Goal: Task Accomplishment & Management: Manage account settings

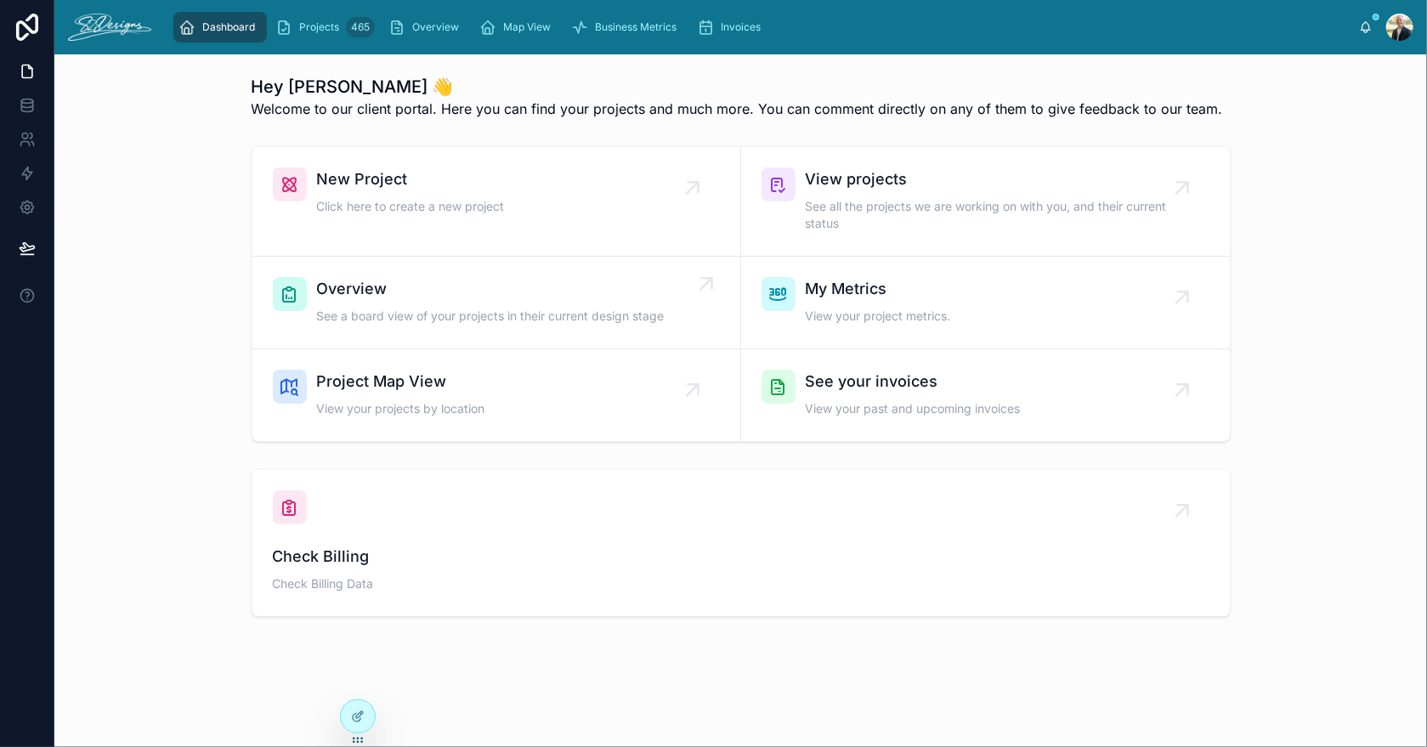
click at [462, 279] on span "Overview" at bounding box center [491, 289] width 348 height 24
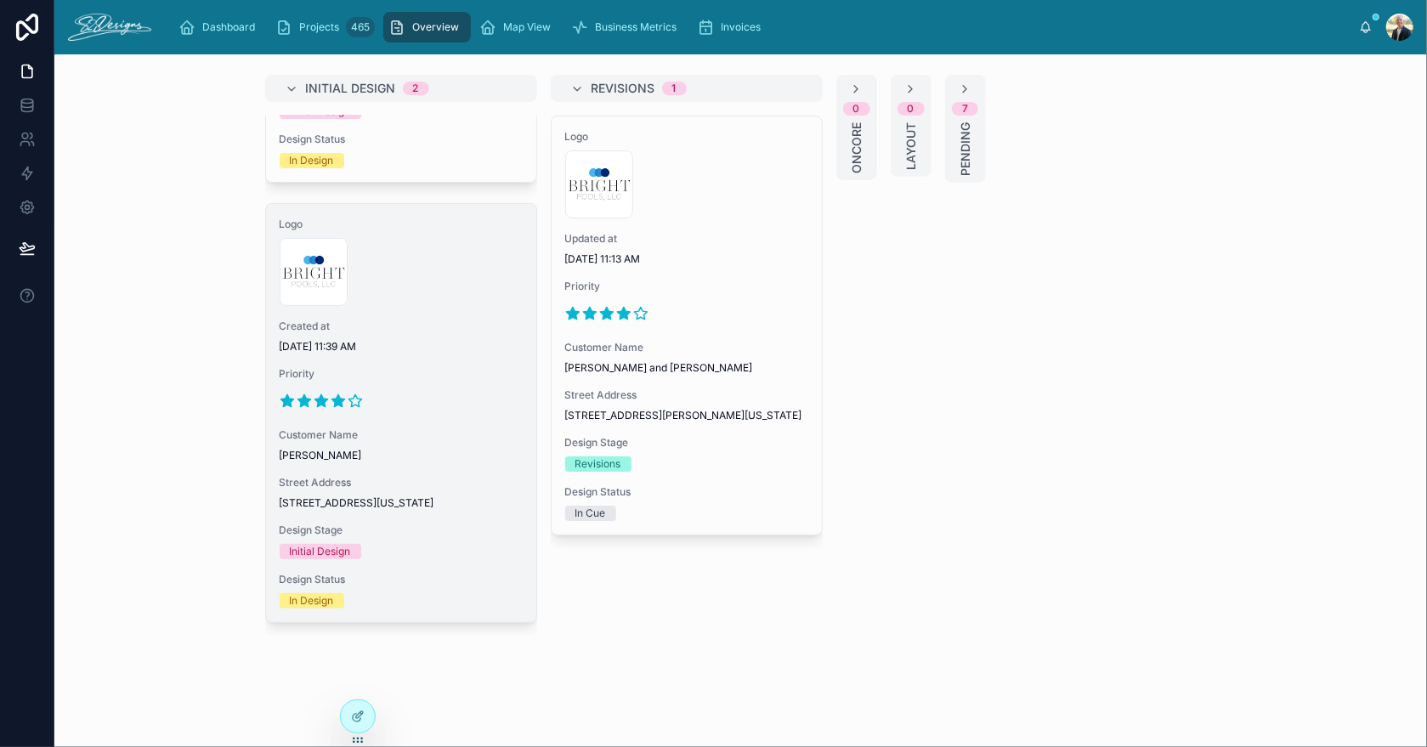
scroll to position [365, 0]
click at [453, 386] on div at bounding box center [401, 399] width 243 height 27
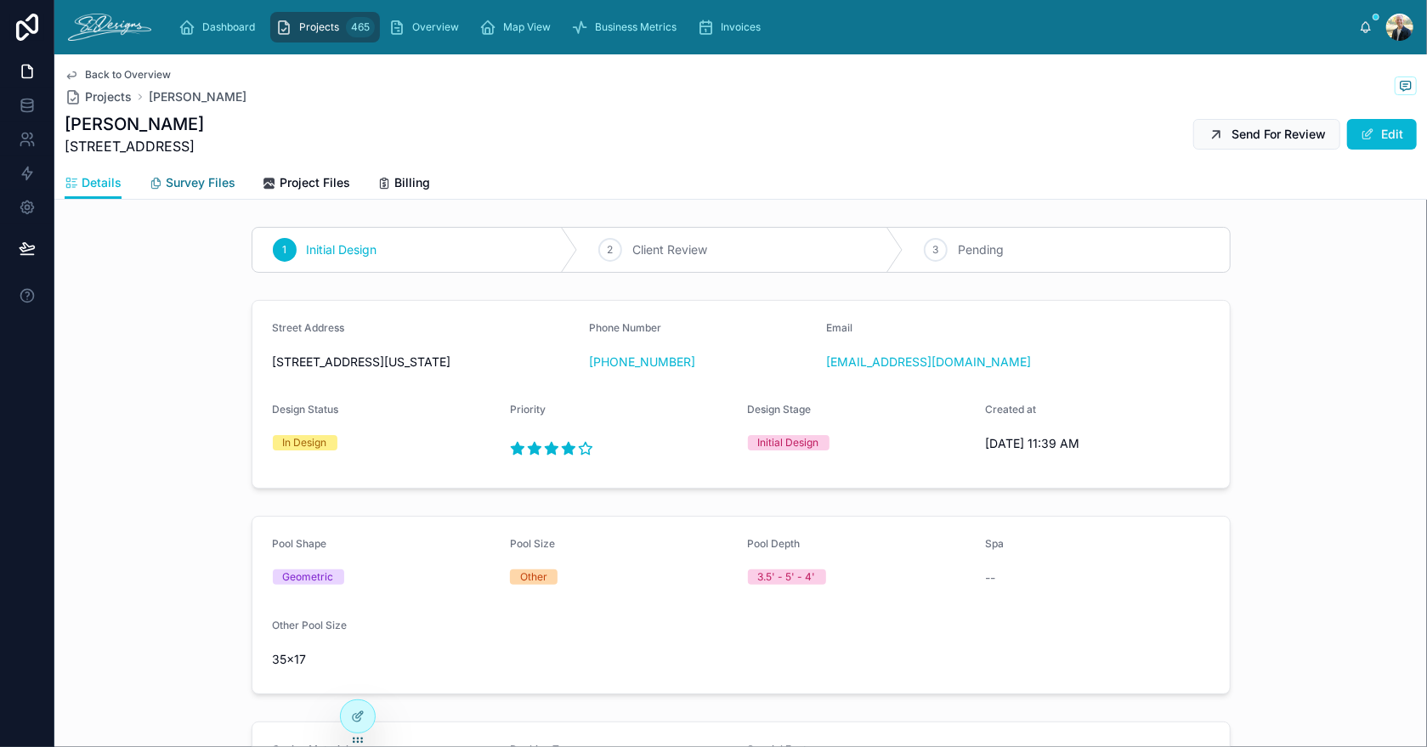
click at [205, 178] on span "Survey Files" at bounding box center [201, 182] width 70 height 17
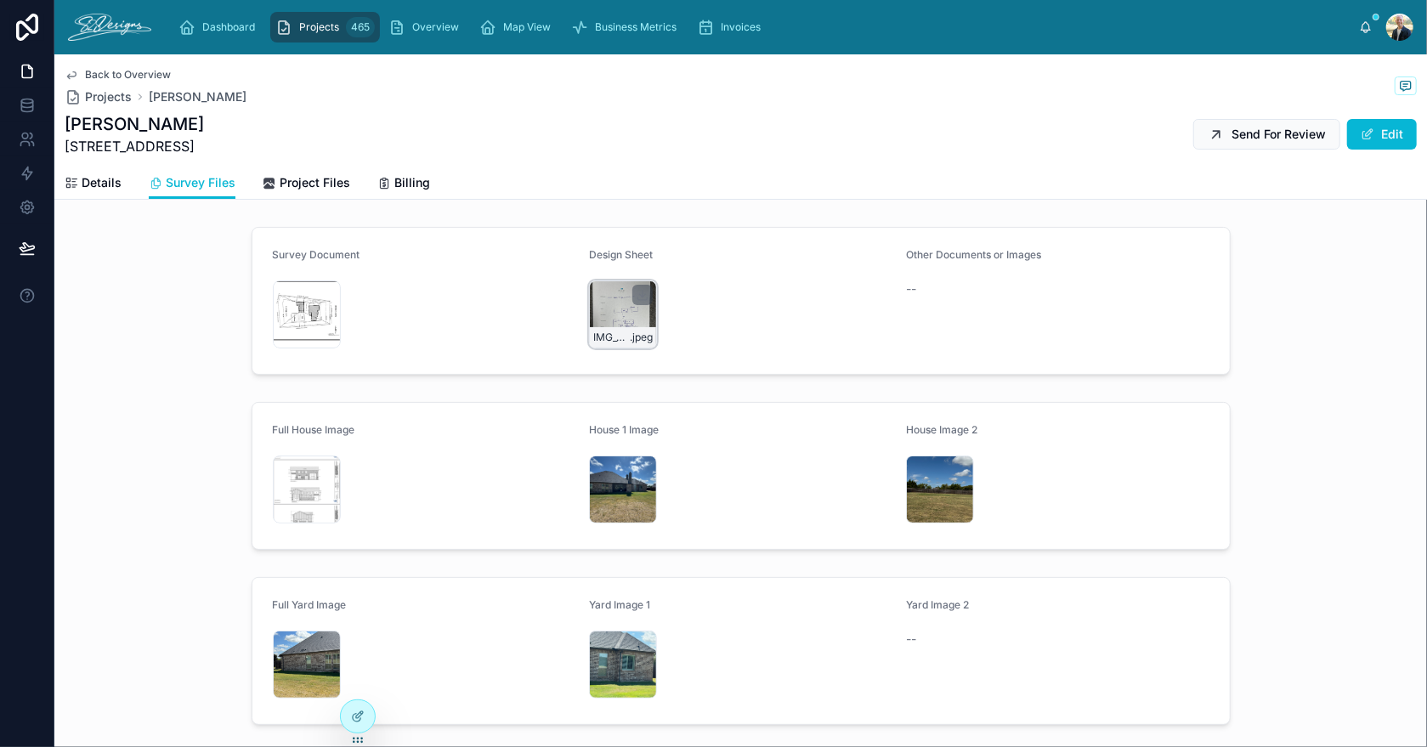
click at [597, 300] on div "IMG_3451 .jpeg" at bounding box center [623, 314] width 68 height 68
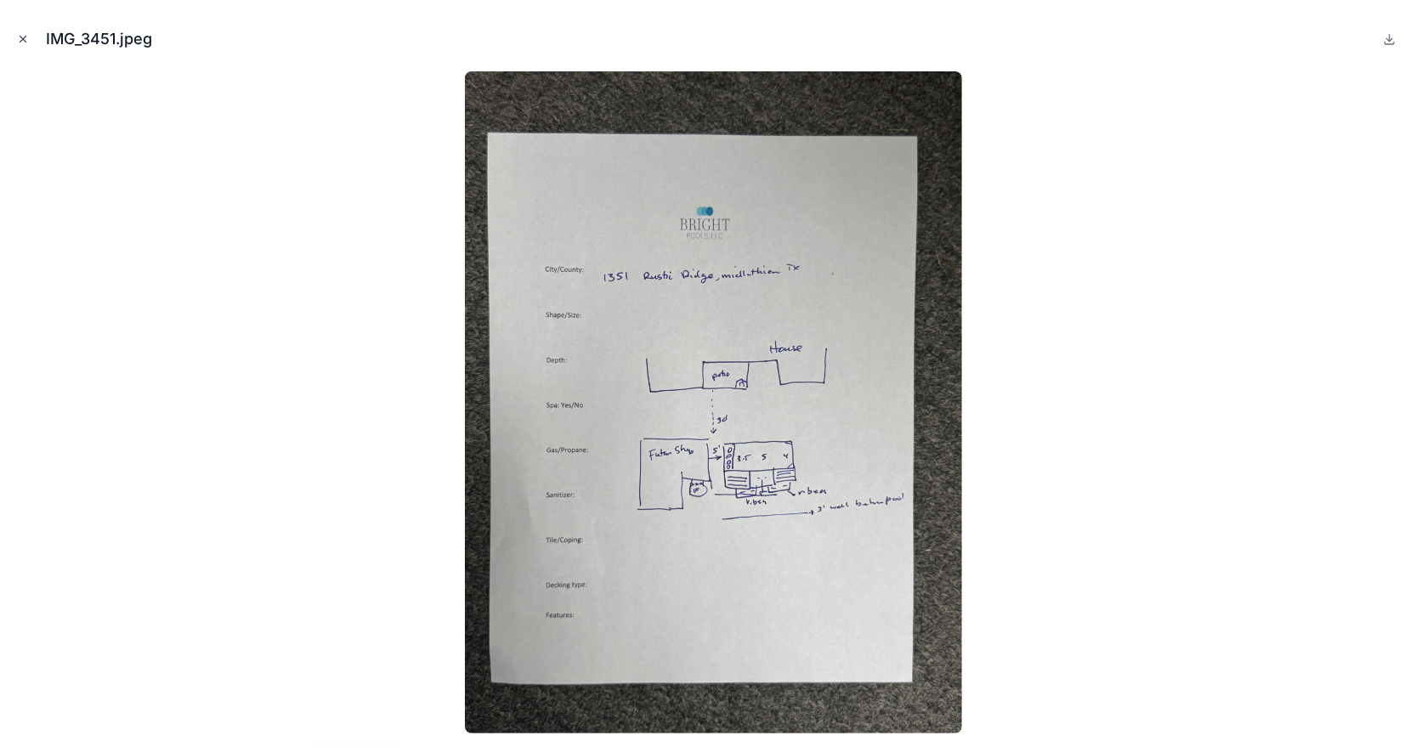
click at [21, 35] on icon "Close modal" at bounding box center [23, 39] width 12 height 12
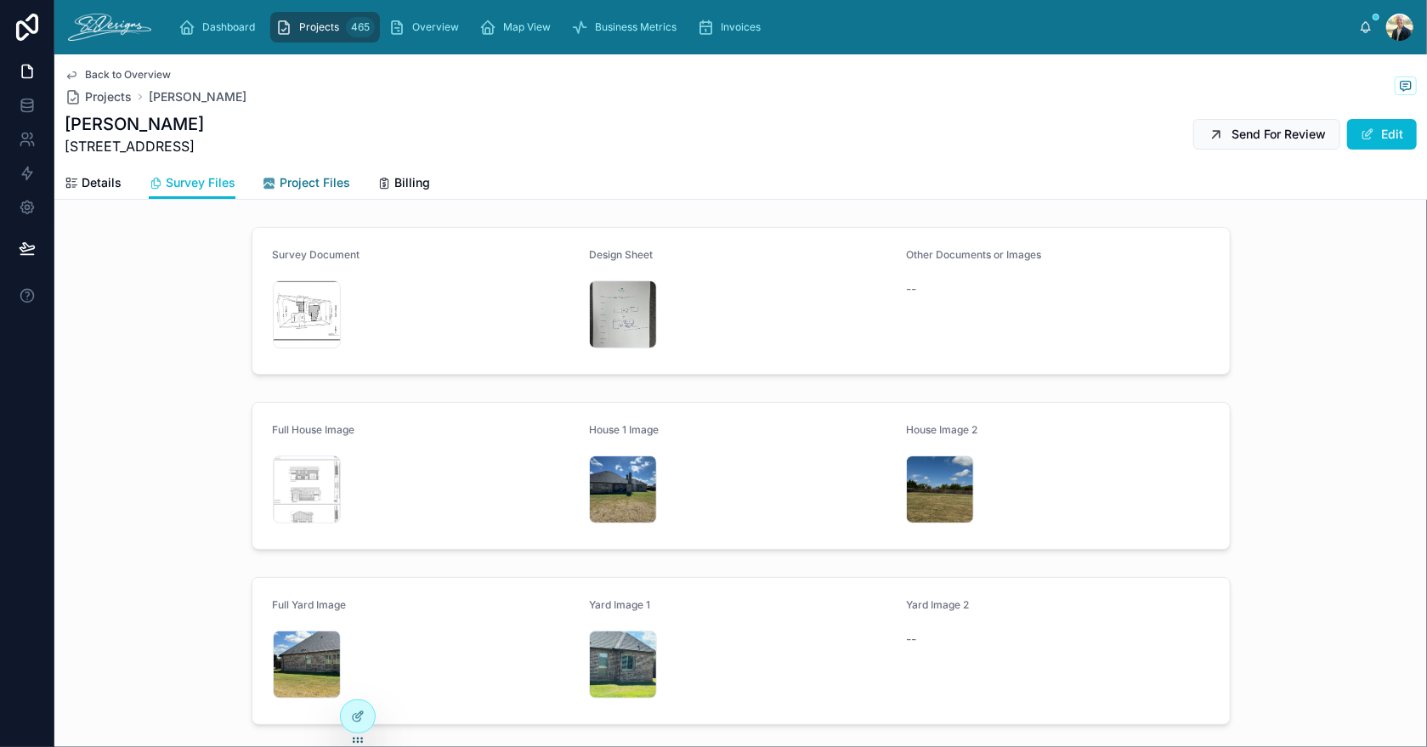
click at [300, 180] on span "Project Files" at bounding box center [315, 182] width 71 height 17
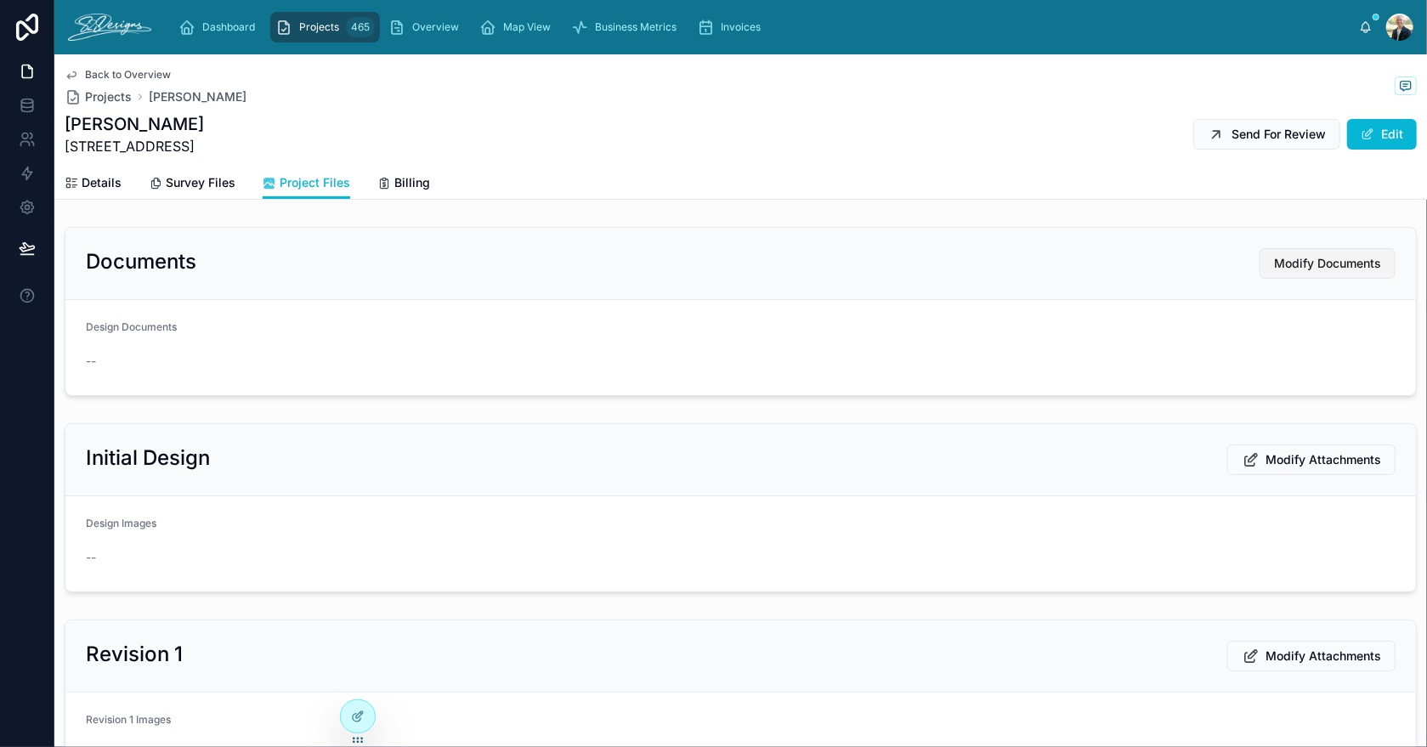
click at [1319, 266] on span "Modify Documents" at bounding box center [1327, 263] width 107 height 17
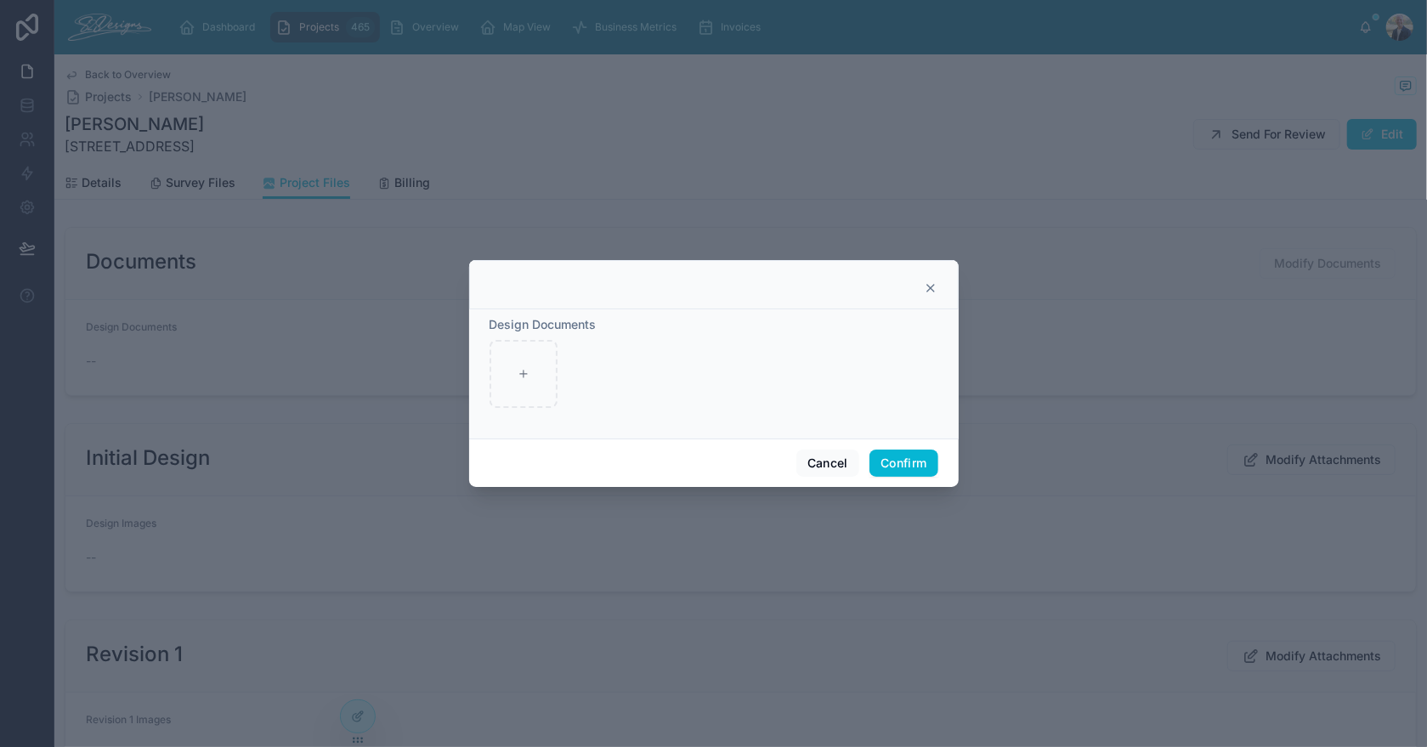
click at [482, 354] on div "Design Documents" at bounding box center [714, 373] width 490 height 129
click at [505, 366] on div at bounding box center [524, 374] width 68 height 68
type input "**********"
click at [899, 456] on button "Confirm" at bounding box center [904, 463] width 68 height 27
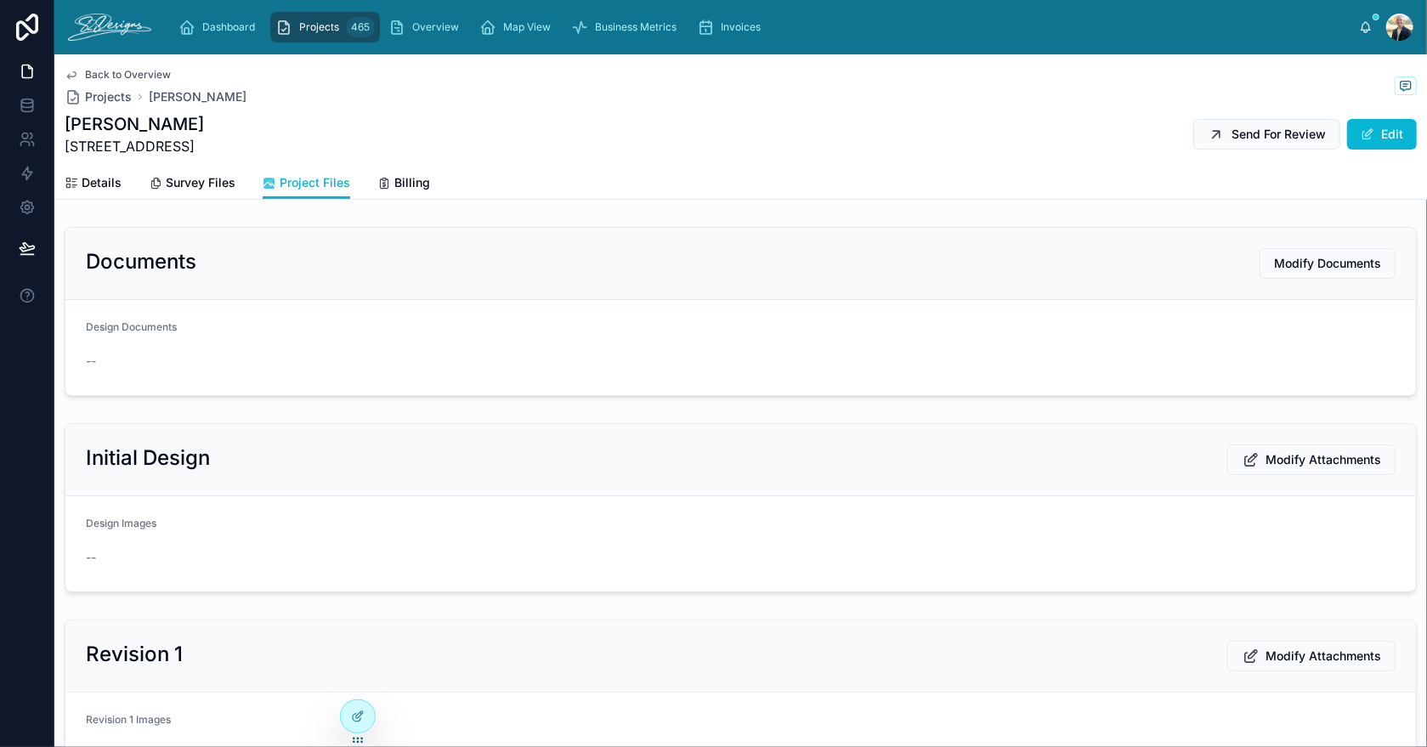
click at [1291, 455] on span "Modify Attachments" at bounding box center [1324, 459] width 116 height 17
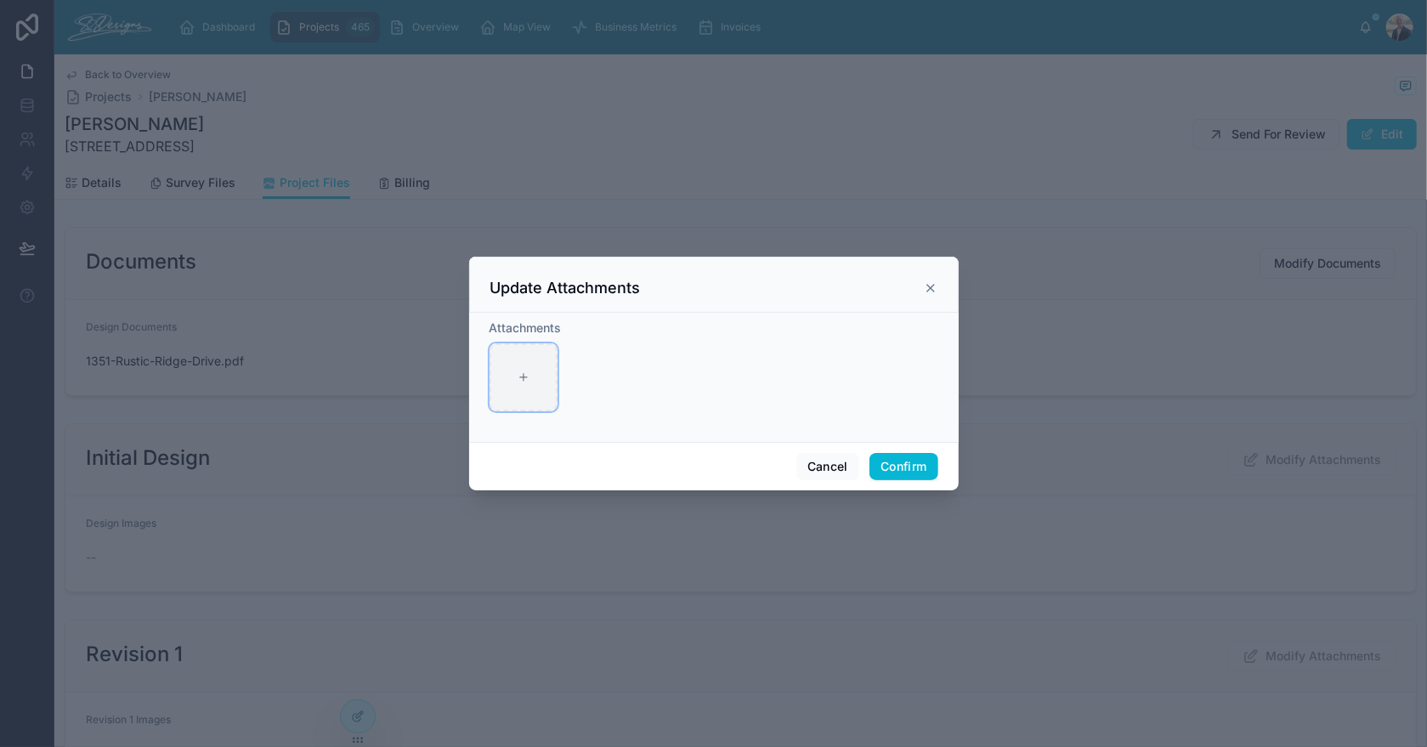
click at [530, 387] on div at bounding box center [524, 377] width 68 height 68
type input "**********"
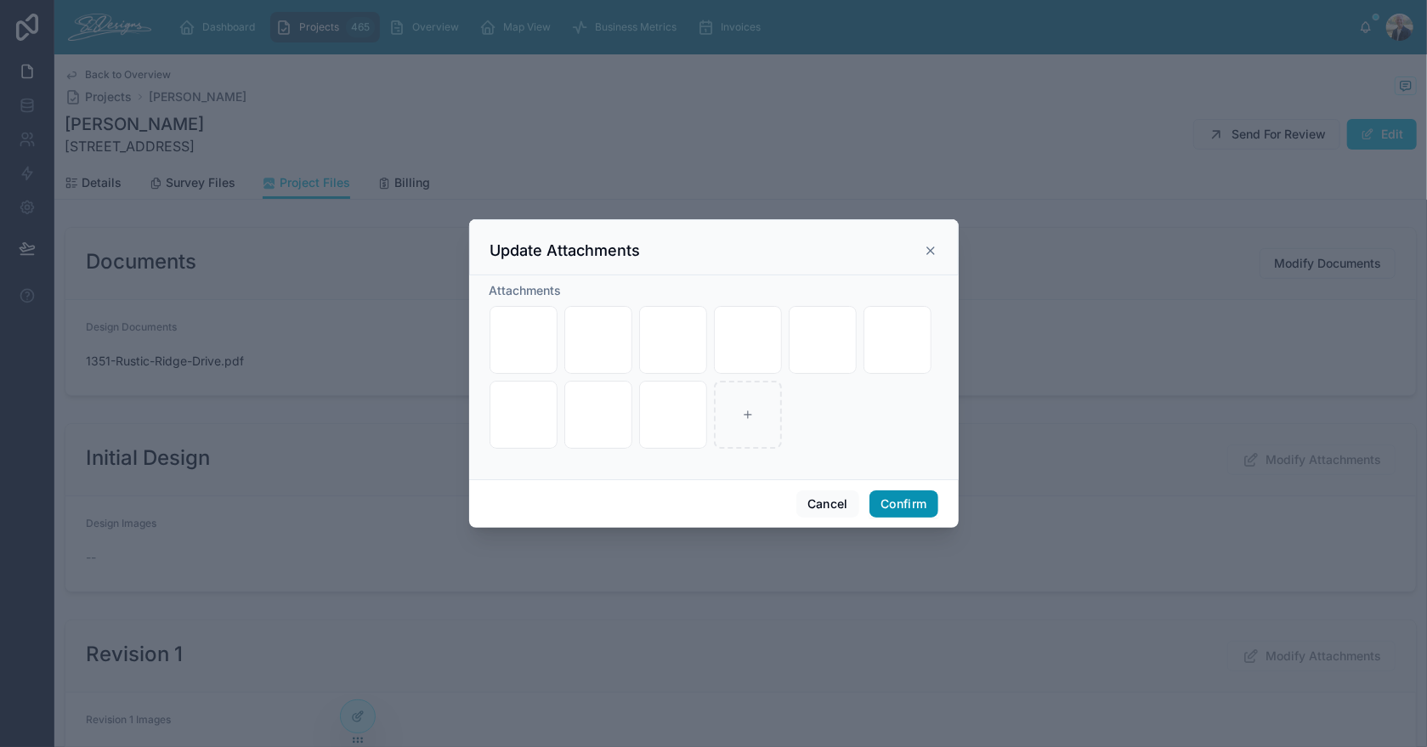
click at [890, 504] on button "Confirm" at bounding box center [904, 503] width 68 height 27
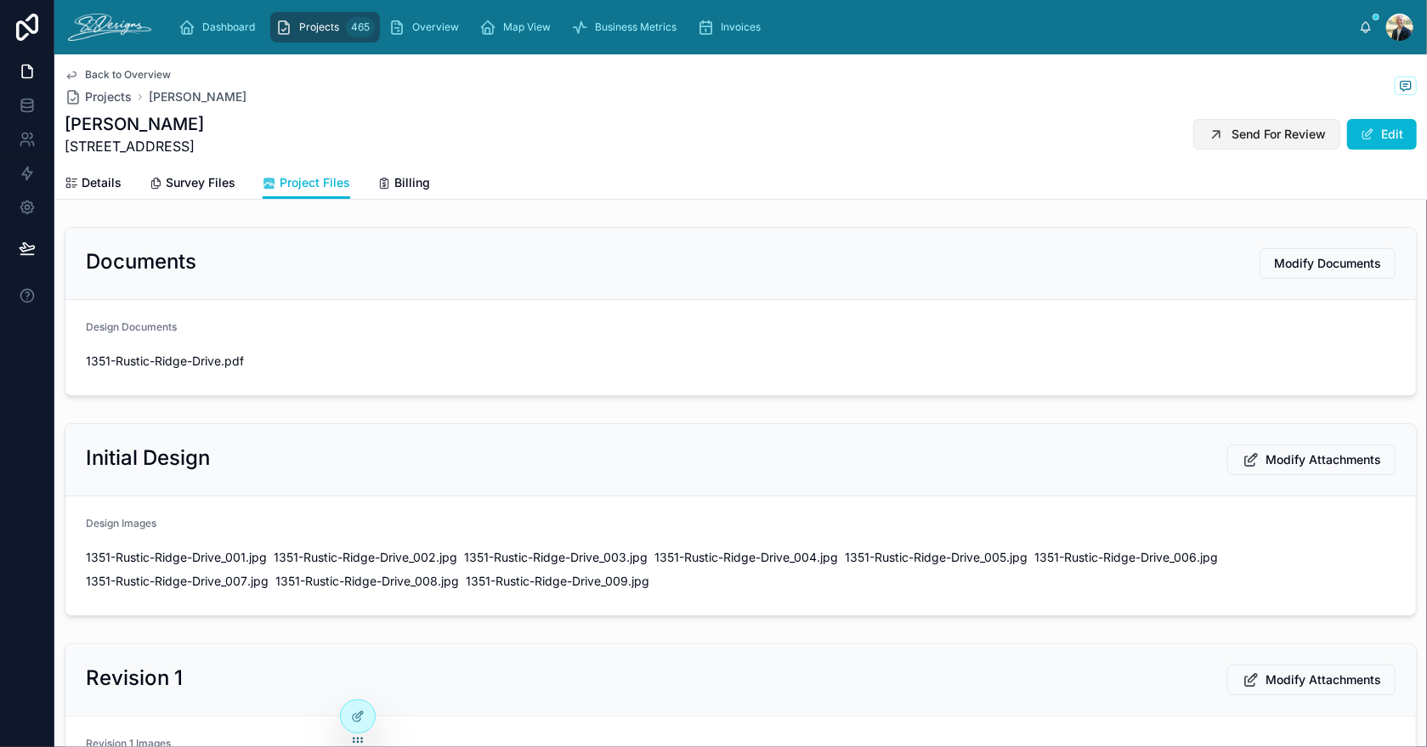
click at [1248, 127] on span "Send For Review" at bounding box center [1279, 134] width 94 height 17
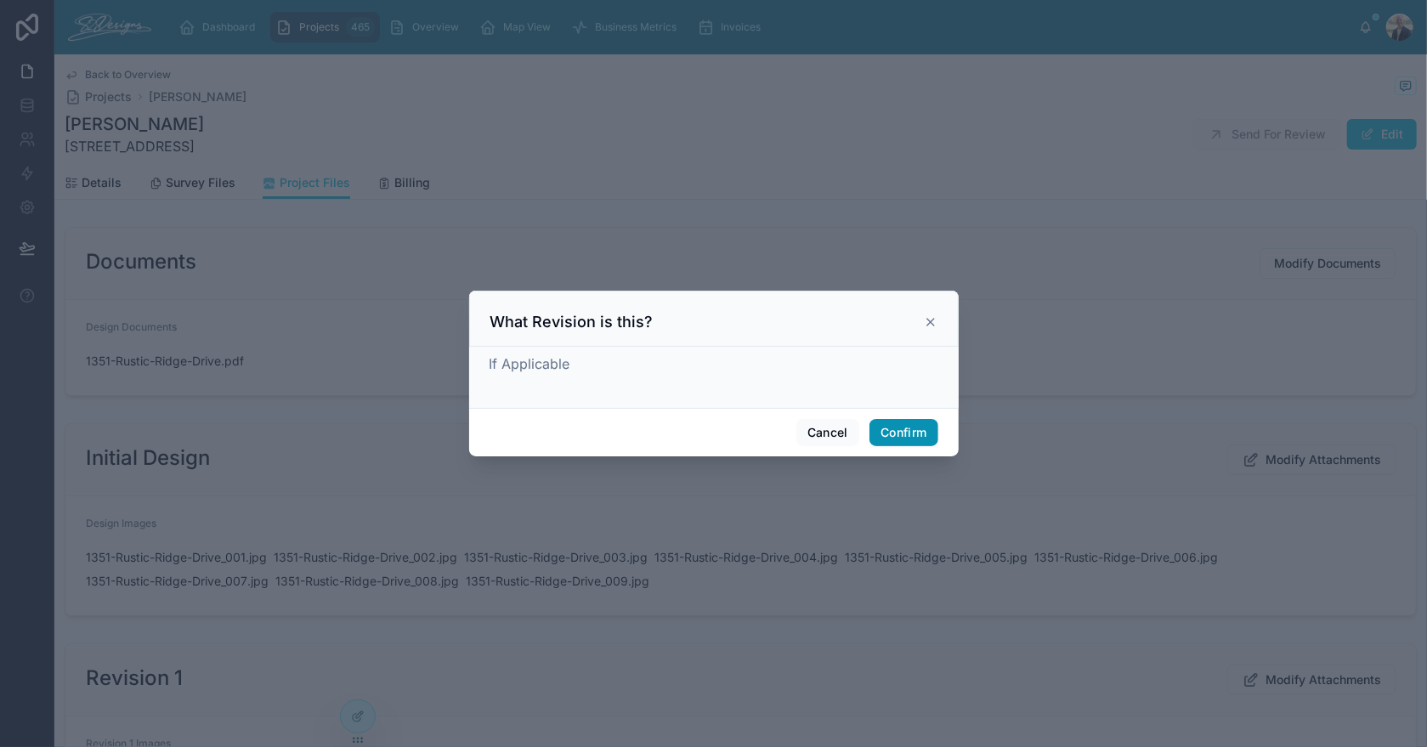
click at [883, 427] on button "Confirm" at bounding box center [904, 432] width 68 height 27
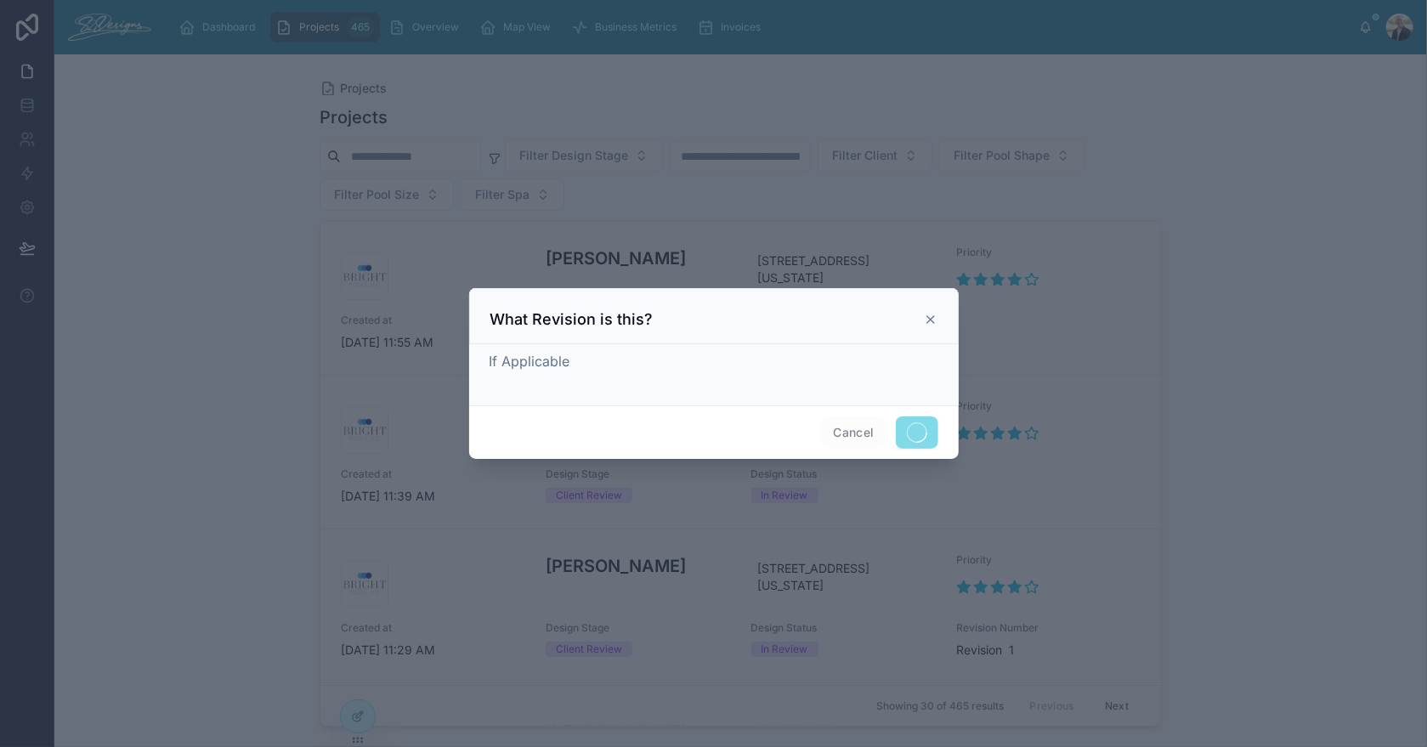
click at [432, 26] on div at bounding box center [713, 373] width 1427 height 747
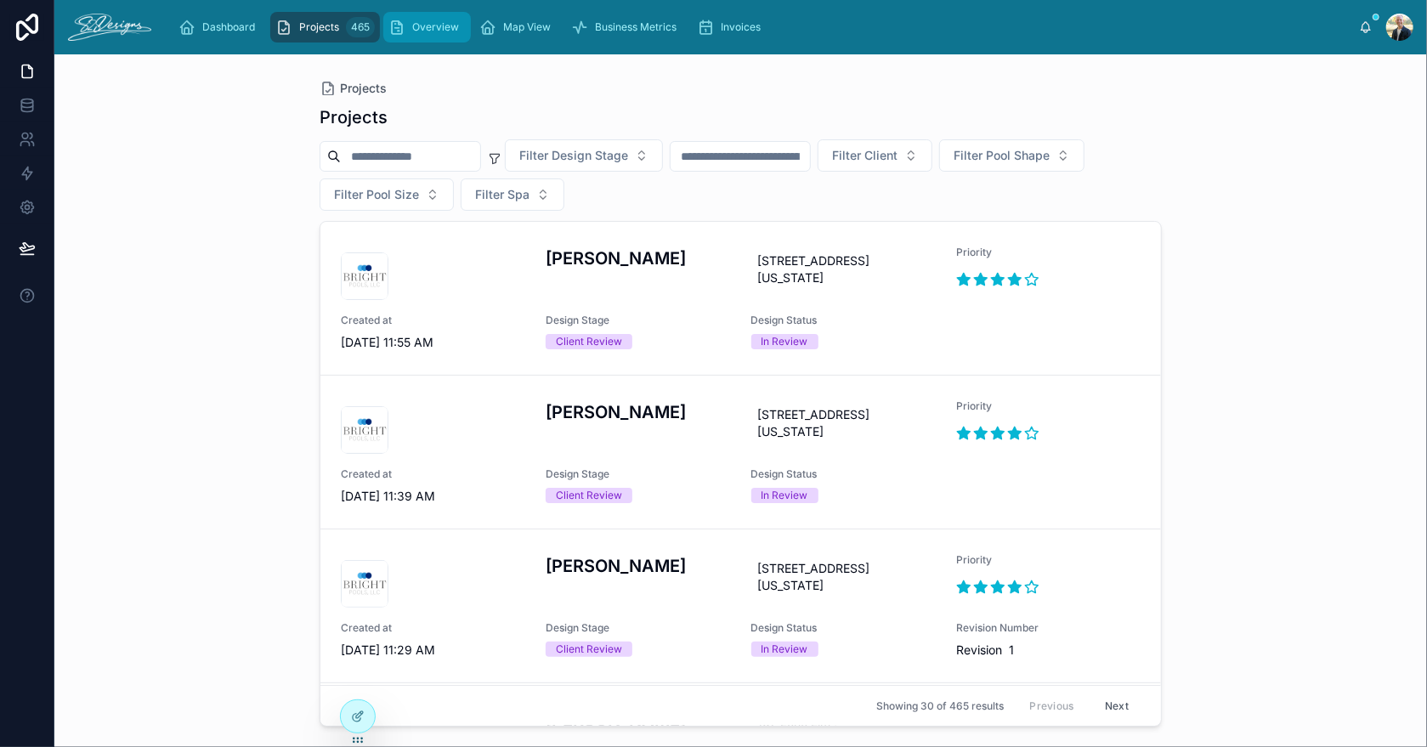
click at [425, 26] on span "Overview" at bounding box center [435, 27] width 47 height 14
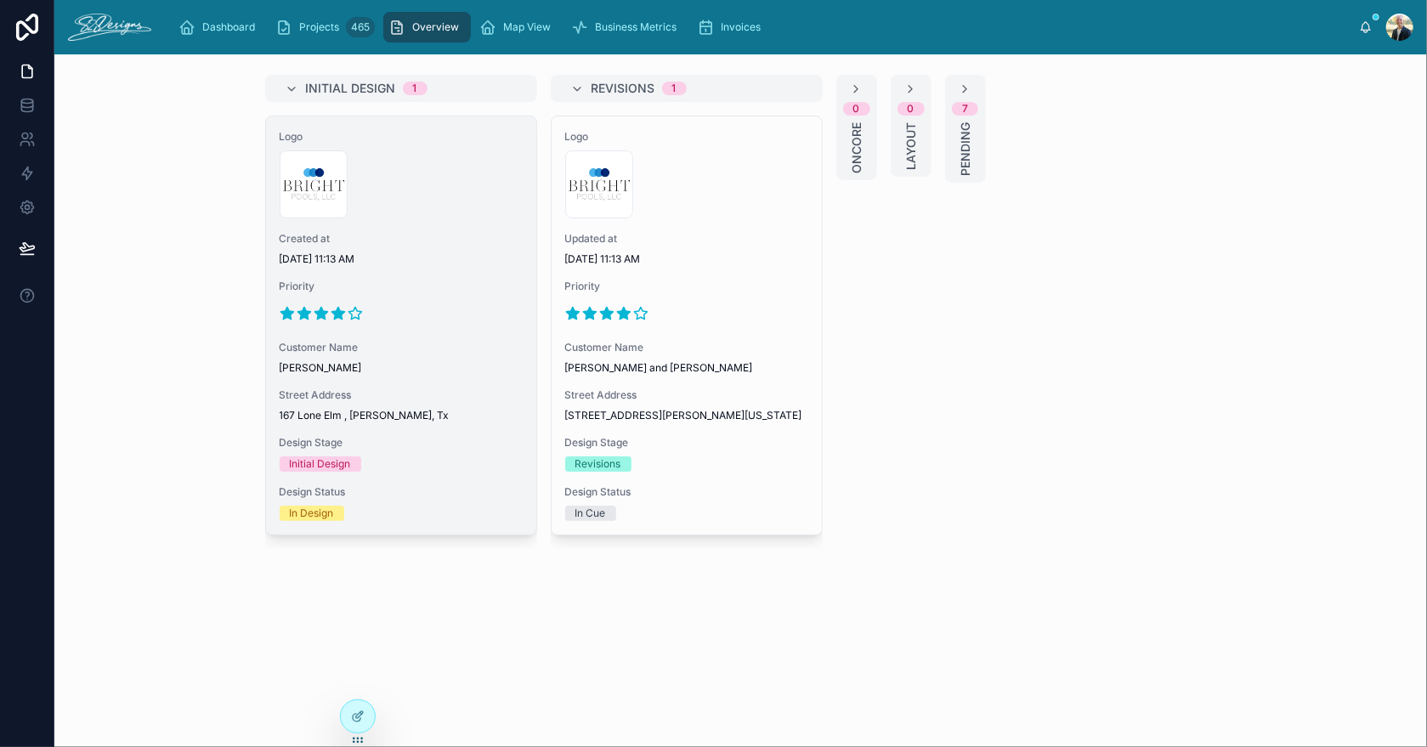
click at [455, 314] on div at bounding box center [401, 313] width 243 height 27
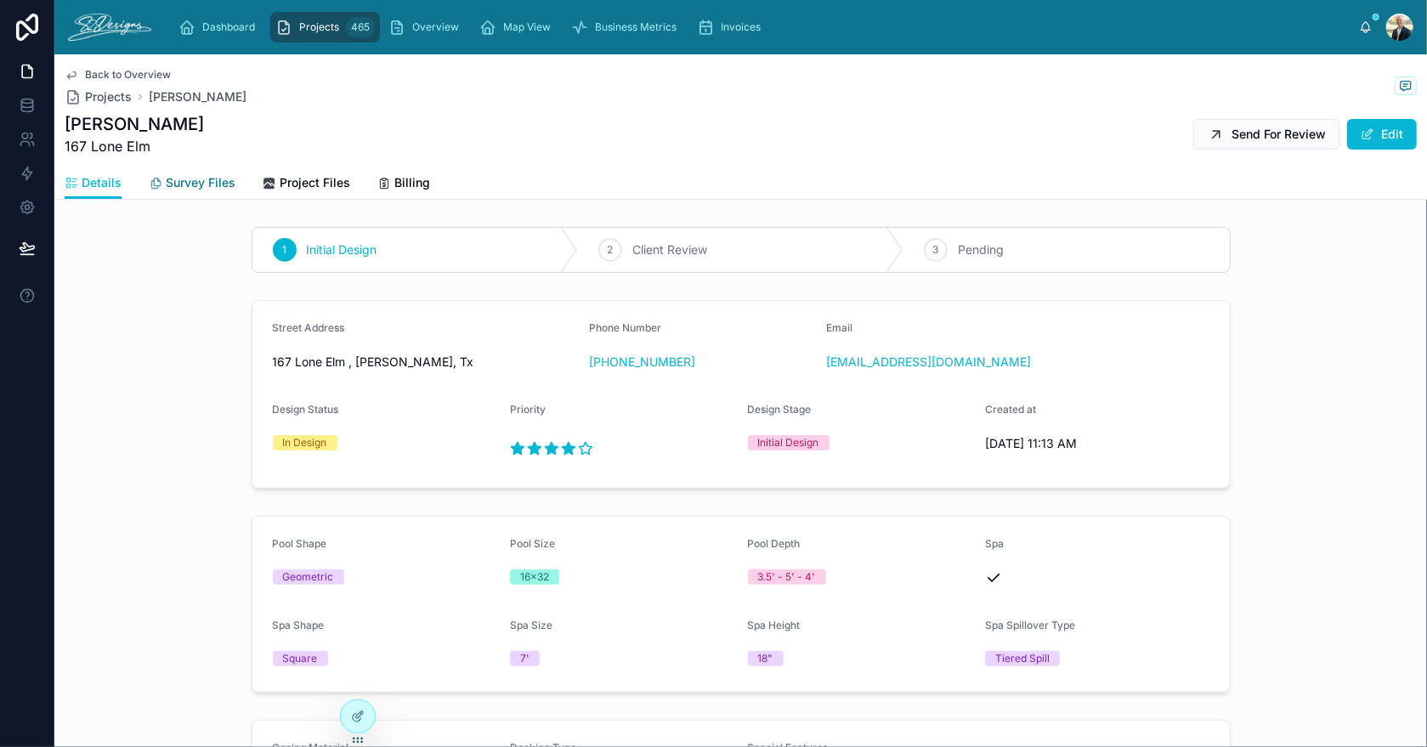
click at [194, 184] on span "Survey Files" at bounding box center [201, 182] width 70 height 17
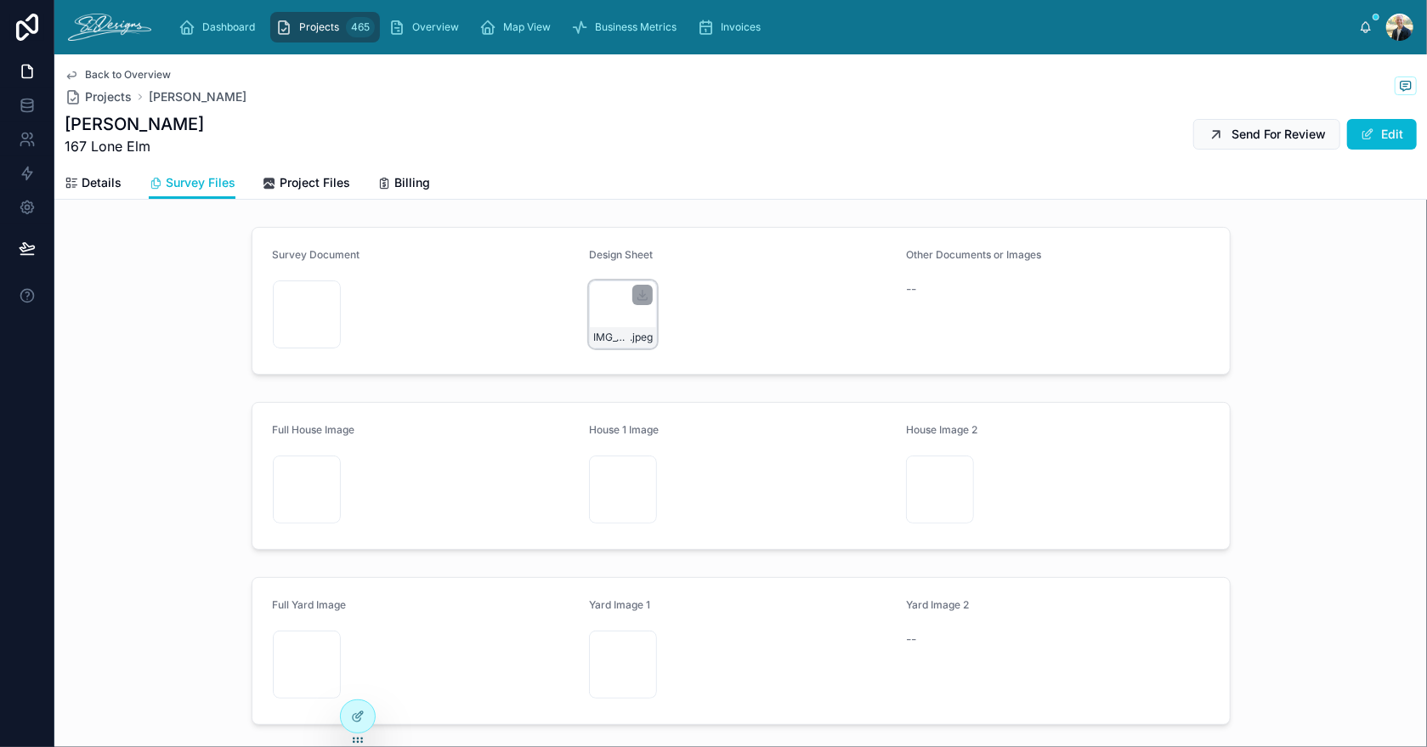
click at [603, 300] on div "IMG_3446 .jpeg" at bounding box center [623, 314] width 68 height 68
